Goal: Information Seeking & Learning: Learn about a topic

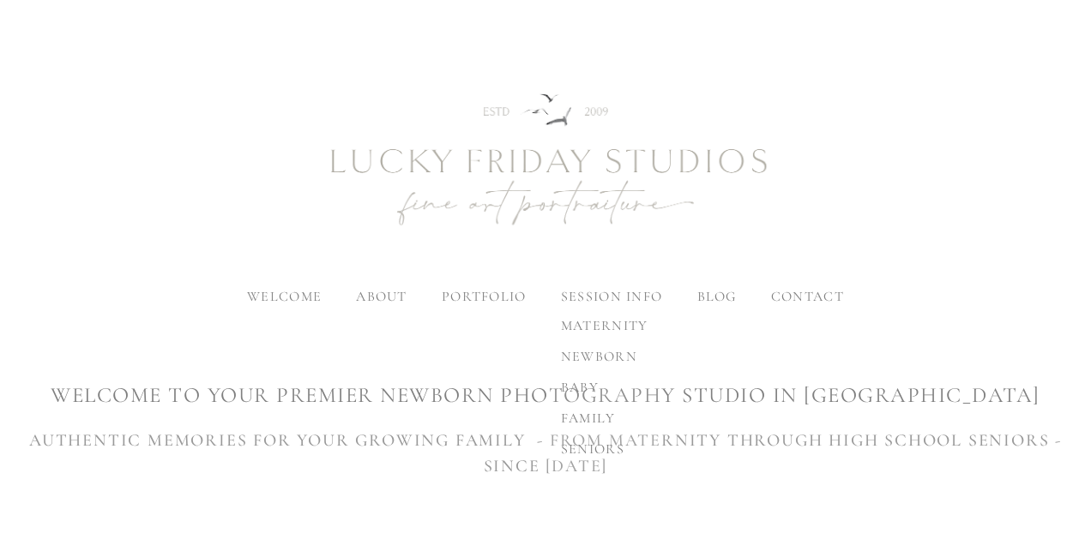
click at [605, 349] on span "newborn" at bounding box center [599, 356] width 76 height 17
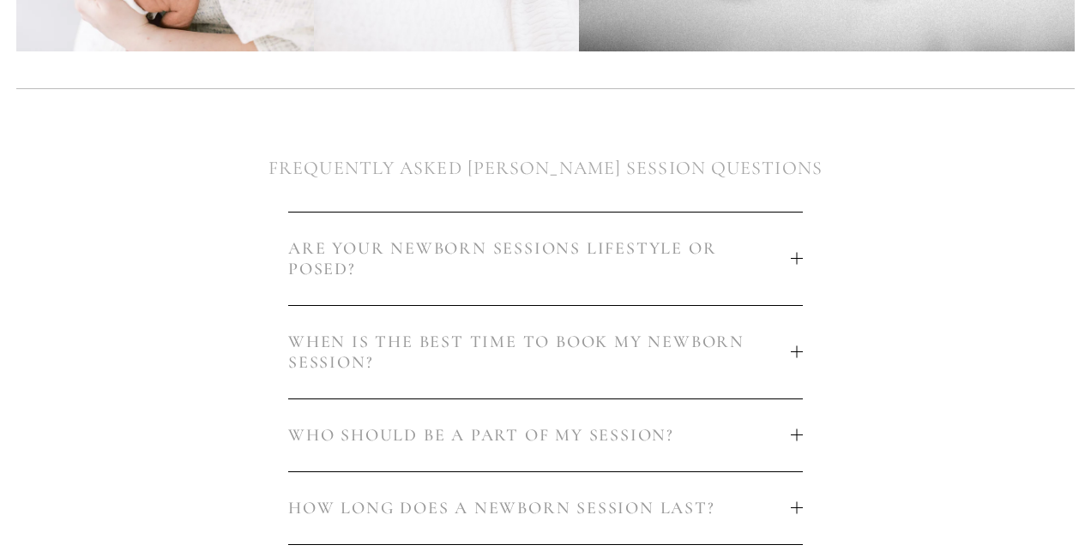
scroll to position [829, 0]
click at [658, 237] on span "ARE YOUR NEWBORN SESSIONS LIFESTYLE OR POSED?" at bounding box center [539, 257] width 502 height 41
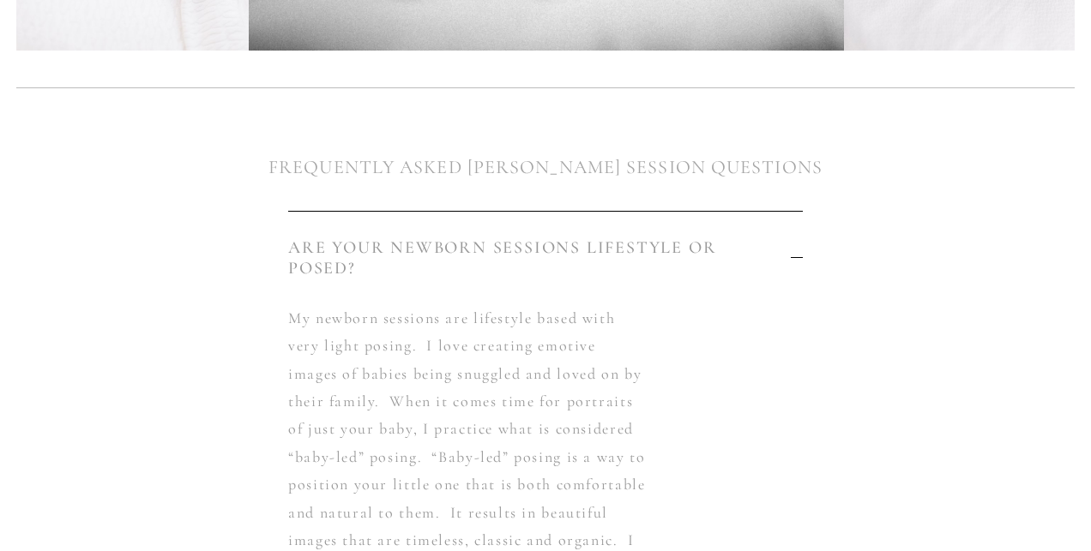
click at [656, 248] on span "ARE YOUR NEWBORN SESSIONS LIFESTYLE OR POSED?" at bounding box center [539, 257] width 502 height 41
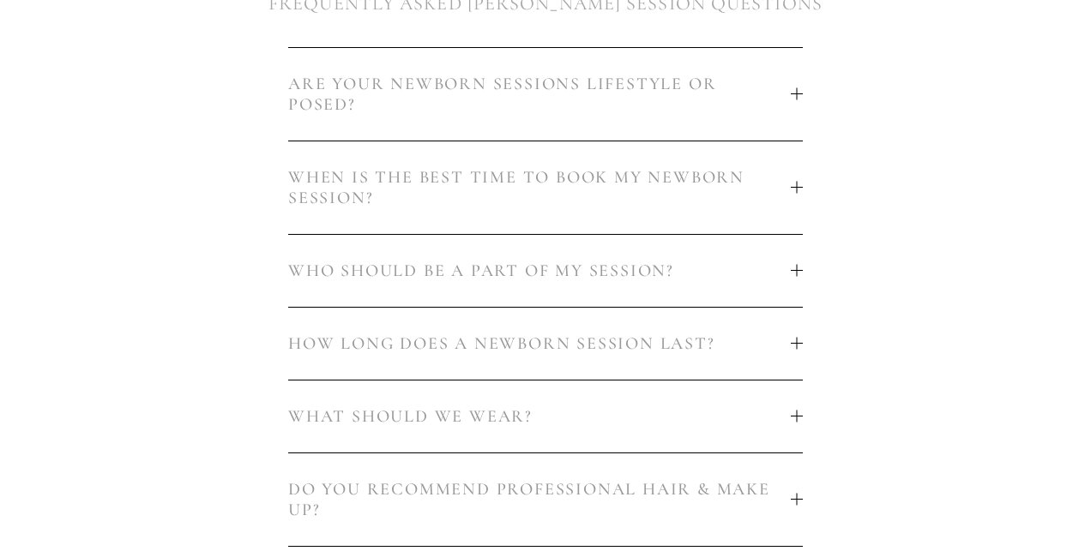
scroll to position [994, 0]
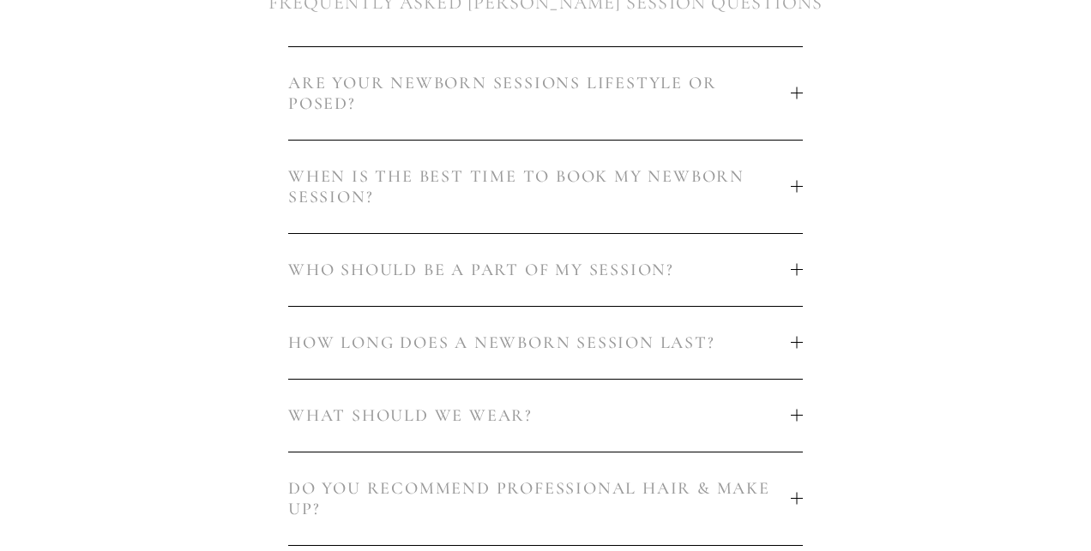
click at [690, 189] on span "WHEN IS THE BEST TIME TO BOOK MY NEWBORN SESSION?" at bounding box center [539, 186] width 502 height 41
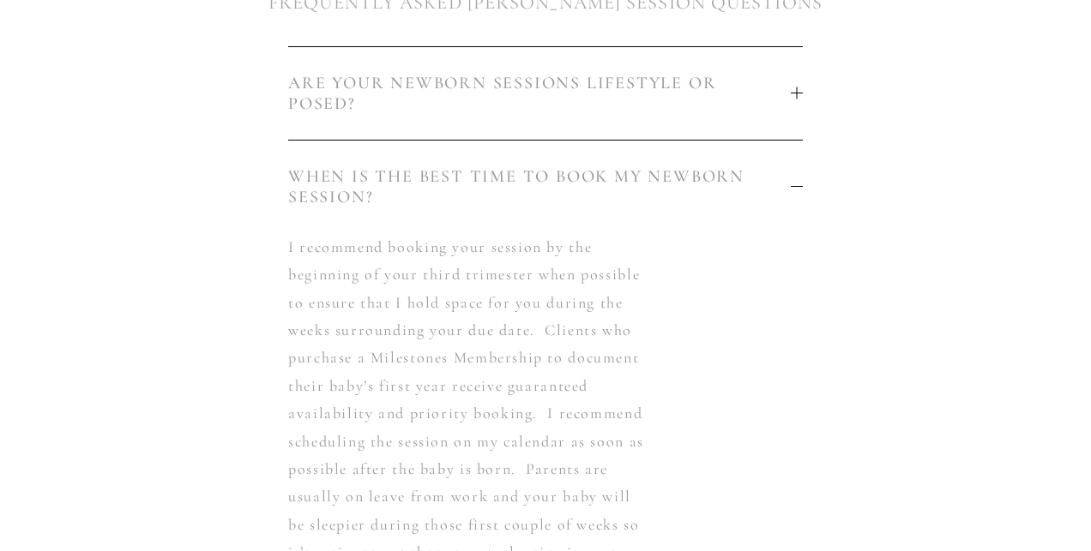
click at [690, 189] on span "WHEN IS THE BEST TIME TO BOOK MY NEWBORN SESSION?" at bounding box center [539, 186] width 502 height 41
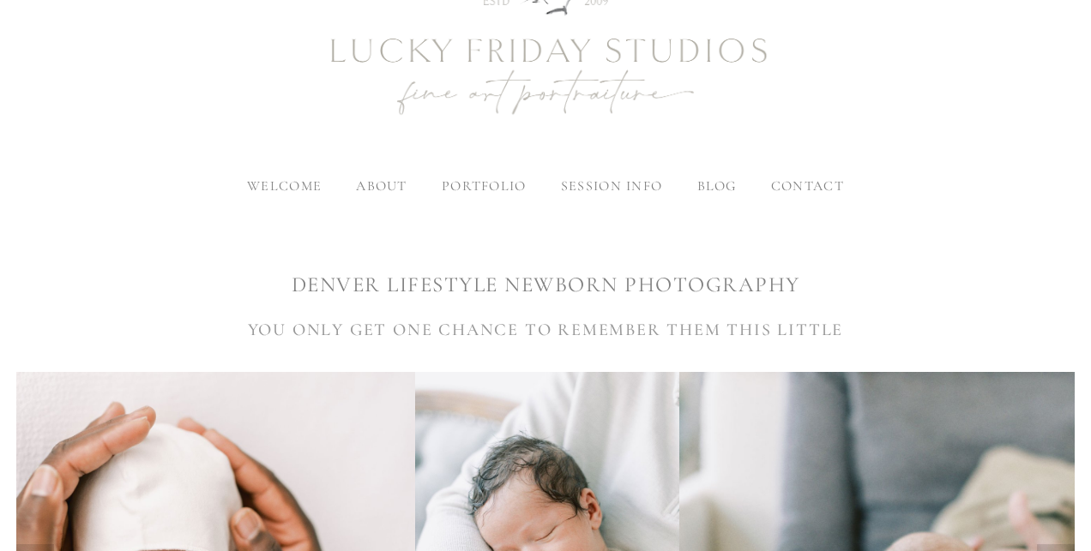
scroll to position [135, 0]
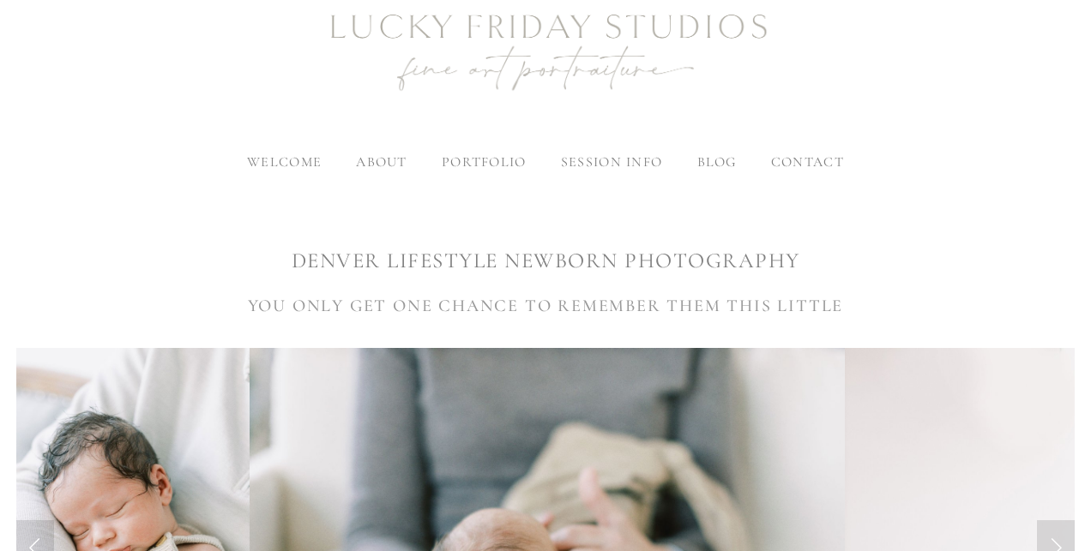
click at [795, 167] on span "contact" at bounding box center [807, 161] width 73 height 17
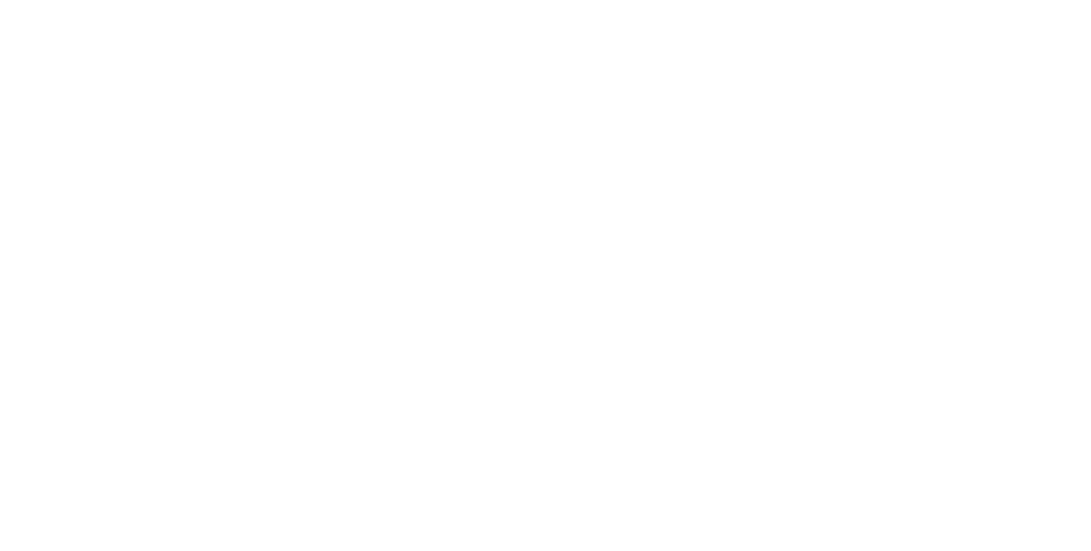
scroll to position [1414, 0]
